Goal: Information Seeking & Learning: Learn about a topic

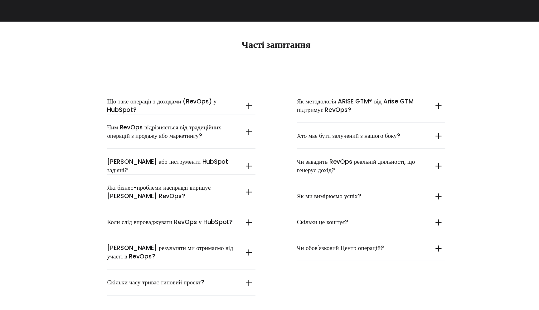
scroll to position [2914, 0]
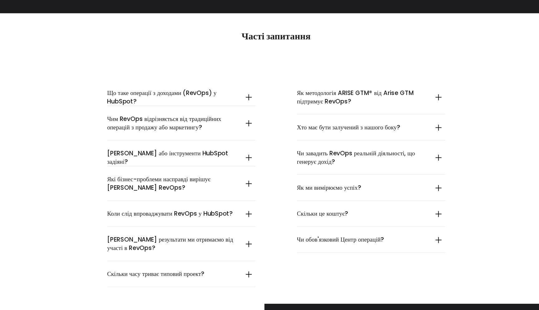
click at [244, 101] on summary "Що таке операції з доходами (RevOps) у HubSpot?" at bounding box center [180, 110] width 139 height 32
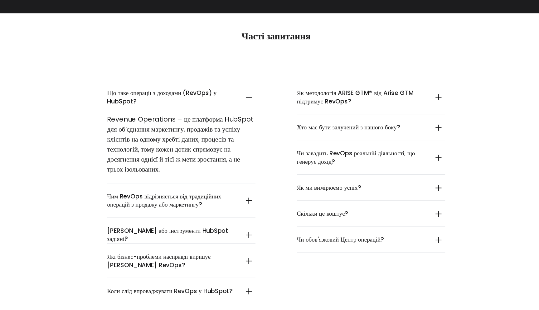
click at [243, 199] on summary "Чим RevOps відрізняється від традиційних операцій з продажу або маркетингу?" at bounding box center [180, 207] width 139 height 32
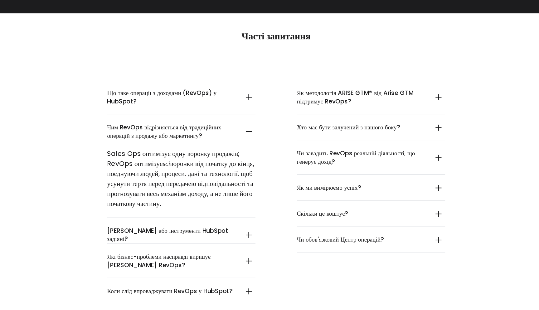
click at [243, 230] on summary "Які хаби або інструменти HubSpot задіяні?" at bounding box center [180, 239] width 139 height 32
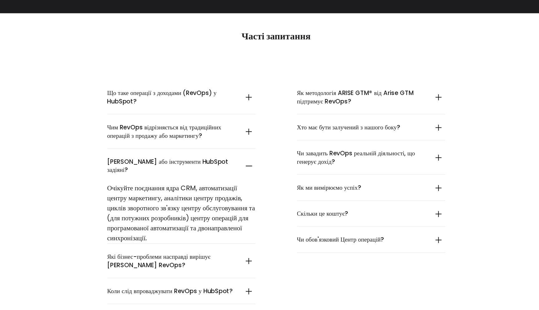
click at [242, 254] on summary "Які бізнес-проблеми насправді вирішує HubSpot RevOps?" at bounding box center [180, 264] width 139 height 32
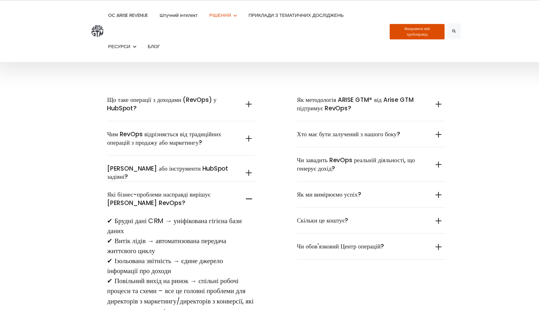
scroll to position [2893, 0]
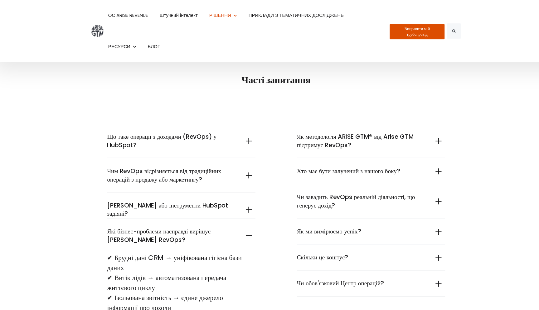
click at [244, 211] on summary "Які бізнес-проблеми насправді вирішує HubSpot RevOps?" at bounding box center [180, 220] width 139 height 32
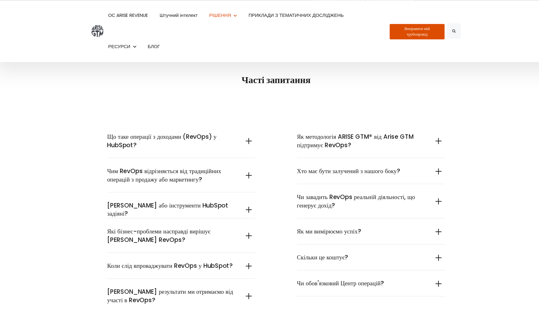
click at [243, 237] on summary "Коли слід впроваджувати RevOps у HubSpot?" at bounding box center [180, 249] width 139 height 24
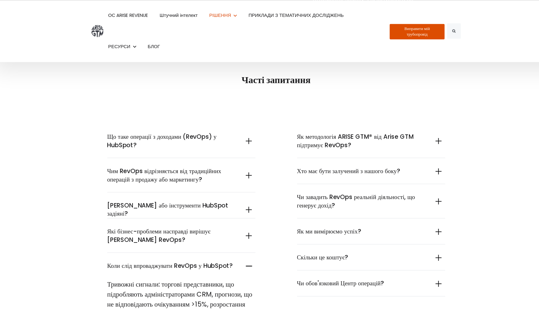
click at [243, 237] on summary "Коли слід впроваджувати RevOps у HubSpot?" at bounding box center [180, 249] width 139 height 24
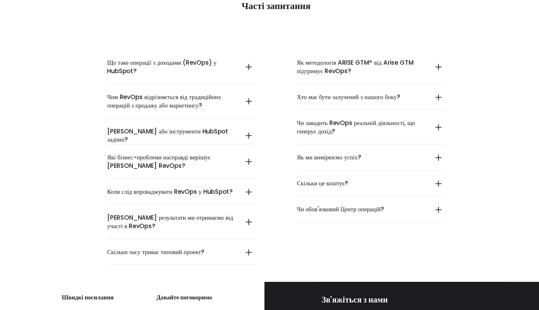
scroll to position [2956, 0]
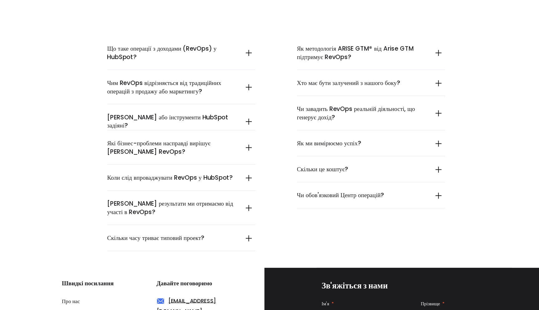
click at [244, 204] on summary "Які результати ми отримаємо від участі в RevOps?" at bounding box center [180, 214] width 139 height 32
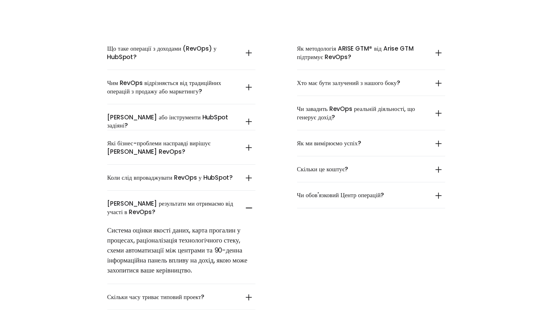
click at [244, 204] on summary "Які результати ми отримаємо від участі в RevOps?" at bounding box center [180, 214] width 139 height 32
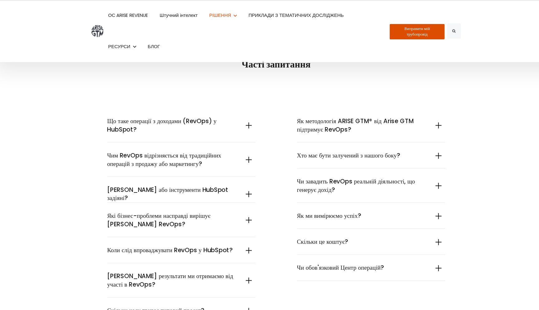
scroll to position [2907, 0]
click at [421, 134] on summary "Хто має бути залучений з нашого боку?" at bounding box center [358, 146] width 139 height 24
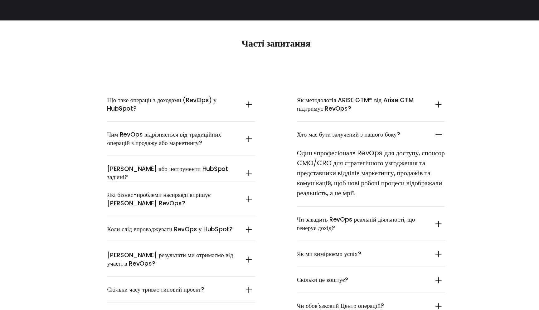
scroll to position [2916, 0]
